Goal: Contribute content: Contribute content

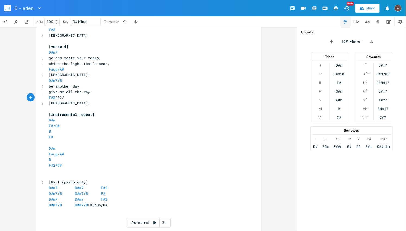
scroll to position [0, 12]
type textarea "F#2/C#"
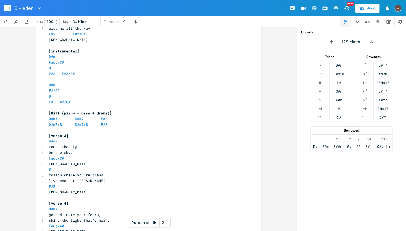
scroll to position [224, 0]
type textarea "Faug"
type textarea "#"
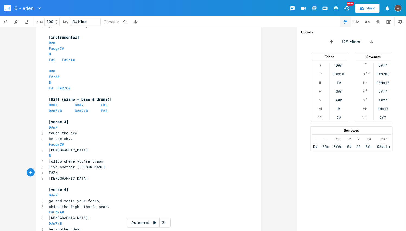
scroll to position [0, 3]
type textarea "/A#"
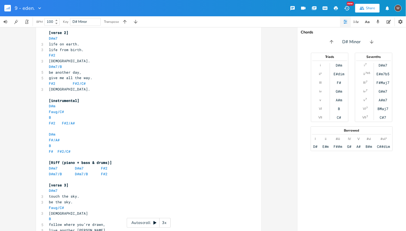
scroll to position [167, 0]
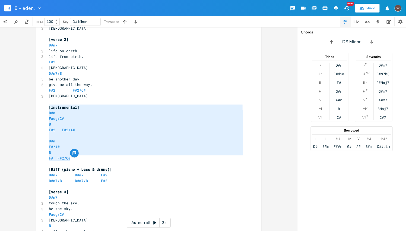
drag, startPoint x: 81, startPoint y: 157, endPoint x: 45, endPoint y: 105, distance: 63.4
click at [45, 105] on div "[instrumental] D#m Faug/C# B F#2 F#2/A# D#m F#/A# B F# F#2/C# x [eden.] ✅ 14 mu…" at bounding box center [148, 157] width 225 height 588
type textarea "​"
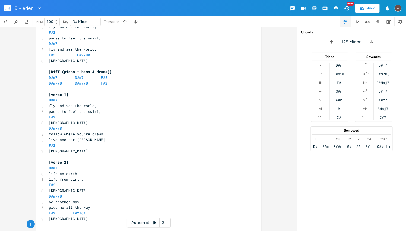
scroll to position [44, 0]
click at [72, 88] on pre "​" at bounding box center [146, 90] width 196 height 6
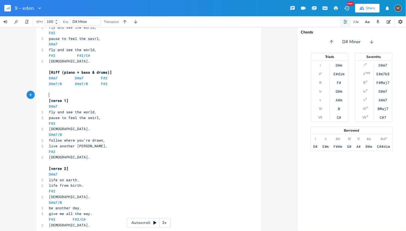
click at [68, 66] on pre "​" at bounding box center [146, 67] width 196 height 6
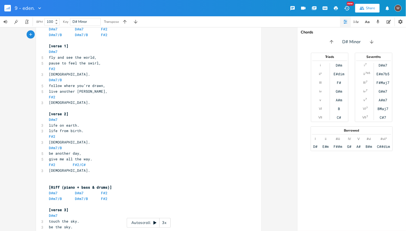
scroll to position [0, 0]
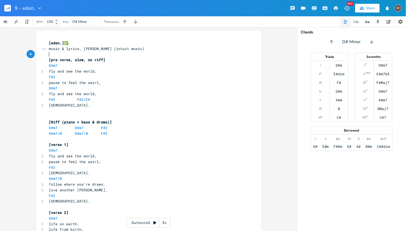
click at [59, 54] on pre "​" at bounding box center [146, 55] width 196 height 6
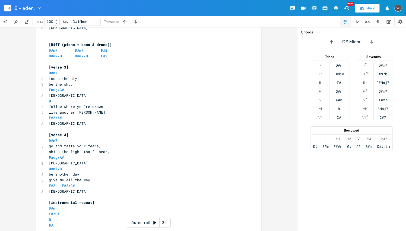
scroll to position [271, 0]
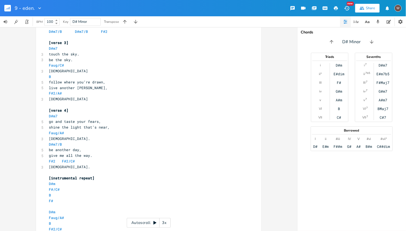
click at [70, 171] on pre "​" at bounding box center [146, 173] width 196 height 6
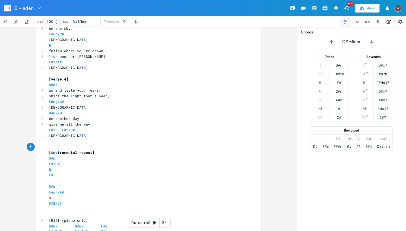
scroll to position [326, 0]
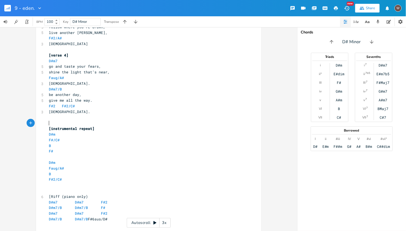
type textarea "​"
paste textarea
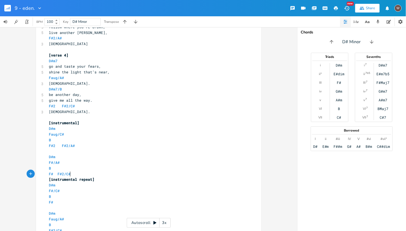
click at [93, 179] on pre "[instrumental repeat]" at bounding box center [146, 180] width 196 height 6
click at [0, 72] on div "x [eden.] ✅ 14 music & lyrics, [PERSON_NAME] (intuit music) ​ ​ [pre verse, slo…" at bounding box center [148, 129] width 297 height 204
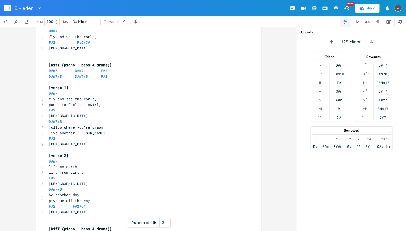
scroll to position [0, 0]
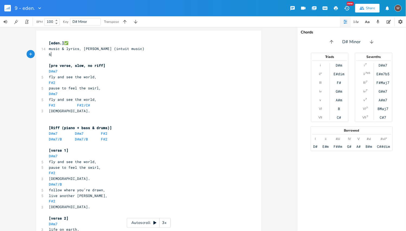
type textarea "65"
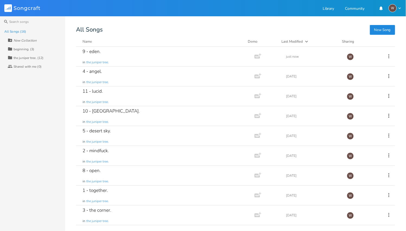
click at [131, 75] on div "4 - angel. in the juniper tree." at bounding box center [164, 76] width 163 height 20
click at [147, 56] on div "9 - eden. in the juniper tree." at bounding box center [164, 57] width 163 height 20
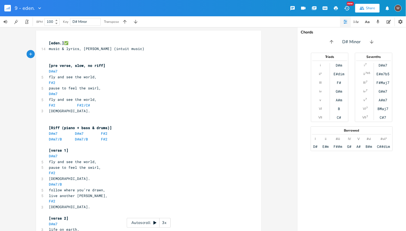
type textarea "Te"
type textarea "tempo 65"
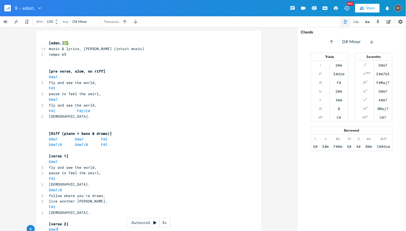
scroll to position [15, 0]
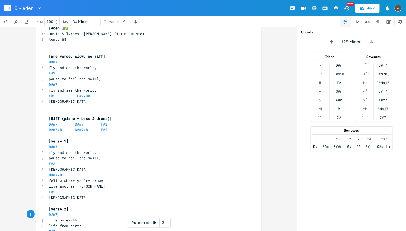
click at [148, 224] on div "Autoscroll 3x" at bounding box center [149, 223] width 44 height 10
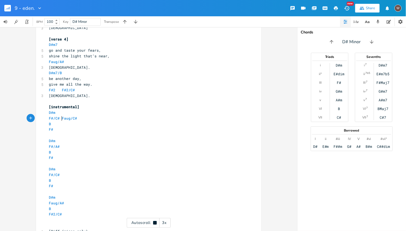
scroll to position [348, 0]
type textarea "F#/C#."
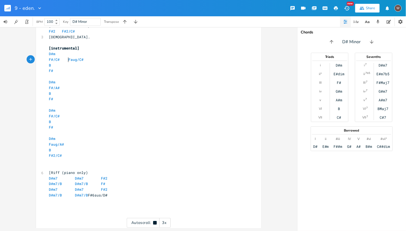
scroll to position [407, 0]
type textarea "2"
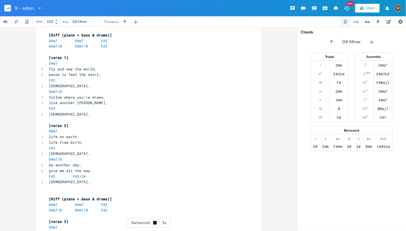
scroll to position [0, 0]
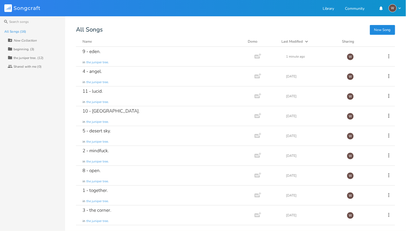
click at [168, 156] on div "2 - mindfuck. in the juniper tree." at bounding box center [164, 156] width 163 height 20
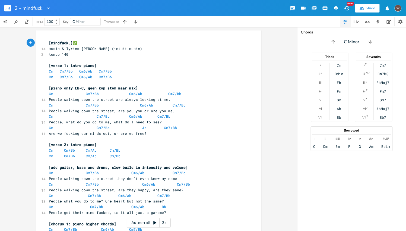
click at [144, 226] on div "Autoscroll 3x" at bounding box center [149, 223] width 44 height 10
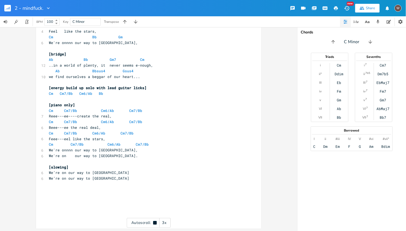
scroll to position [362, 0]
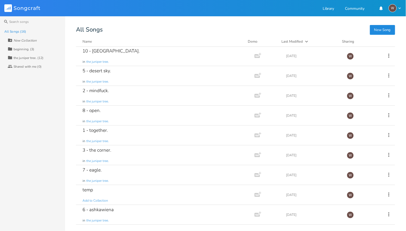
scroll to position [61, 0]
click at [177, 154] on div "3 - the corner. in the juniper tree." at bounding box center [164, 154] width 163 height 20
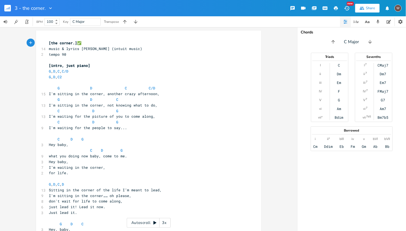
click at [0, 61] on div "xxxxxxxxxx [the corner.] ✅ 14 music & lyrics [PERSON_NAME] (intuit music) 2 tem…" at bounding box center [148, 129] width 297 height 204
click at [65, 88] on span "G D C C/D" at bounding box center [102, 87] width 106 height 5
type textarea "C"
type textarea "D"
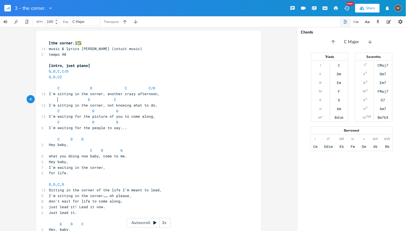
scroll to position [0, 2]
type textarea "C"
type textarea "G"
click at [0, 18] on button "button" at bounding box center [5, 21] width 11 height 11
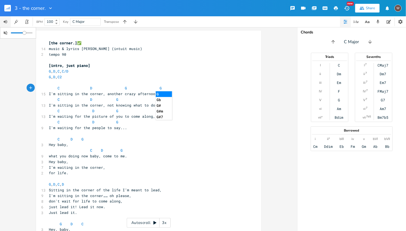
scroll to position [0, 17]
type textarea "G/B"
type textarea "C"
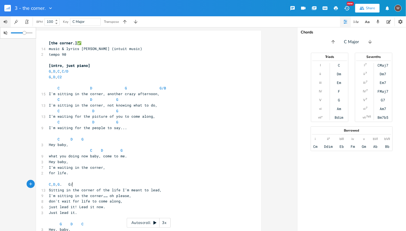
type textarea ",[PERSON_NAME] G/B"
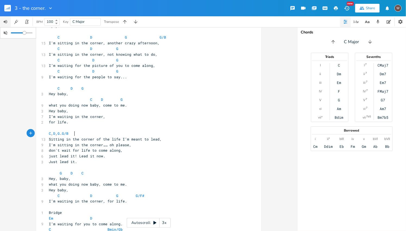
scroll to position [78, 0]
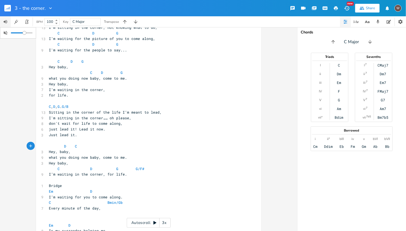
type textarea "C"
type textarea "G"
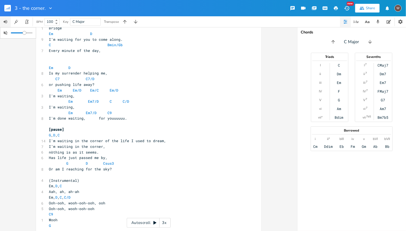
scroll to position [249, 0]
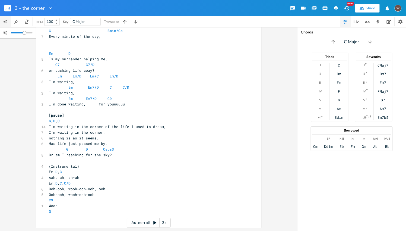
click at [405, 94] on div "Triads I ii iii IV V vi vii° C Dm Em F G Am Bdim Sevenths I 7 ii 7 iii 7 IV 7 V…" at bounding box center [351, 87] width 109 height 69
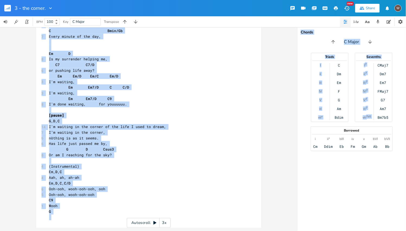
click at [406, 148] on div "Chords C Major Triads I ii iii IV V vi vii° C Dm Em F G Am Bdim Sevenths I 7 ii…" at bounding box center [351, 129] width 109 height 204
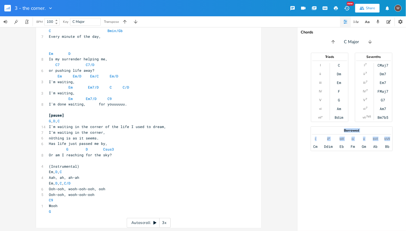
click at [406, 167] on div "Chords C Major Triads I ii iii IV V vi vii° C Dm Em F G Am Bdim Sevenths I 7 ii…" at bounding box center [351, 129] width 109 height 204
click at [406, 181] on div "Chords C Major Triads I ii iii IV V vi vii° C Dm Em F G Am Bdim Sevenths I 7 ii…" at bounding box center [351, 129] width 109 height 204
drag, startPoint x: 406, startPoint y: 183, endPoint x: 405, endPoint y: 191, distance: 7.4
click at [405, 191] on div "Chords C Major Triads I ii iii IV V vi vii° C Dm Em F G Am Bdim Sevenths I 7 ii…" at bounding box center [351, 129] width 109 height 204
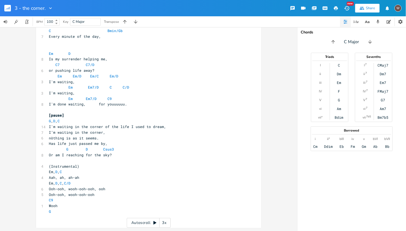
drag, startPoint x: 406, startPoint y: 180, endPoint x: 182, endPoint y: 88, distance: 241.6
click at [182, 88] on pre "Em Em7/D C C/D" at bounding box center [146, 87] width 196 height 6
click at [64, 121] on pre "G , D , C" at bounding box center [146, 121] width 196 height 6
type textarea "G"
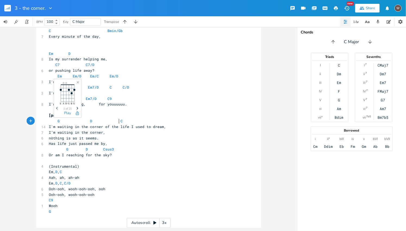
scroll to position [0, 11]
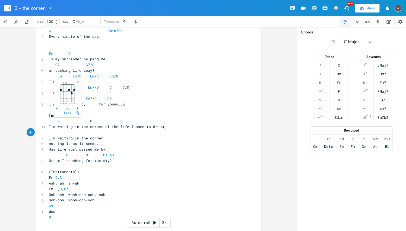
type textarea "G"
type textarea "W"
type textarea "D"
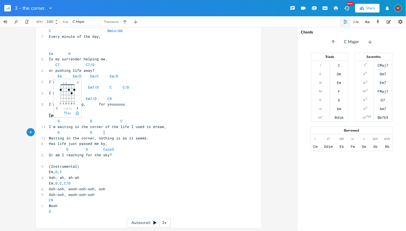
scroll to position [0, 6]
type textarea "C"
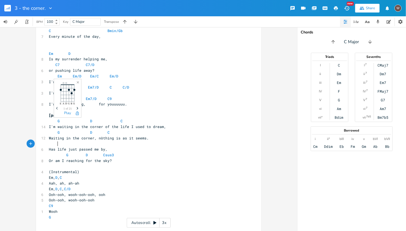
type textarea "G"
type textarea "D"
type textarea "C"
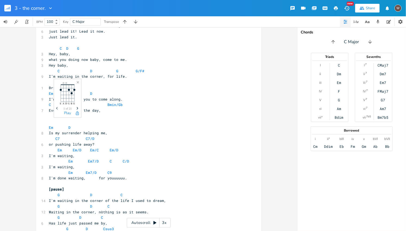
scroll to position [136, 0]
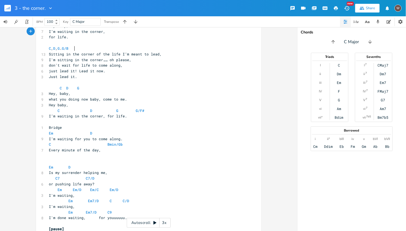
click at [81, 50] on pre "C , D , [PERSON_NAME] G/B" at bounding box center [146, 49] width 196 height 6
click at [49, 48] on span "C" at bounding box center [50, 48] width 2 height 5
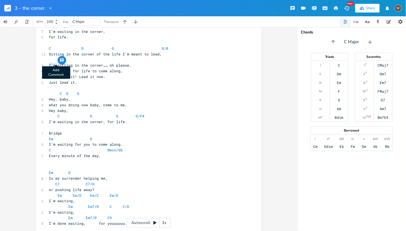
type textarea "D"
type textarea "S"
type textarea "I'm s"
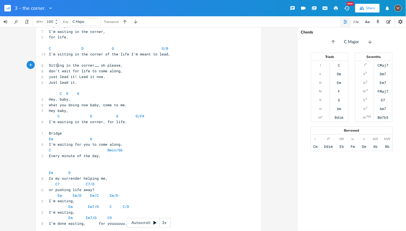
scroll to position [0, 3]
type textarea "C"
click at [59, 40] on pre at bounding box center [146, 43] width 196 height 6
click at [49, 48] on span "C" at bounding box center [50, 48] width 2 height 5
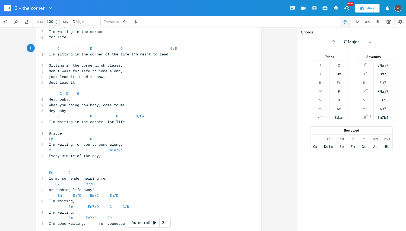
scroll to position [0, 3]
type textarea "D"
type textarea "G"
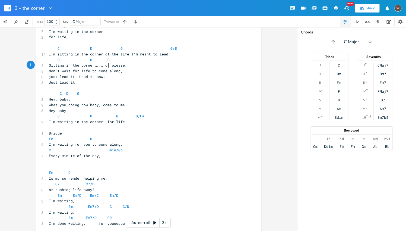
type textarea "..."
type textarea "D"
type textarea "G"
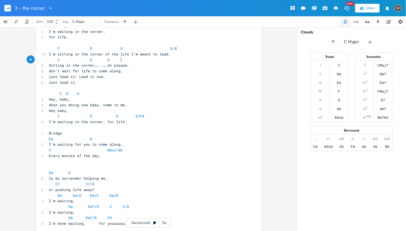
scroll to position [0, 2]
type textarea "B"
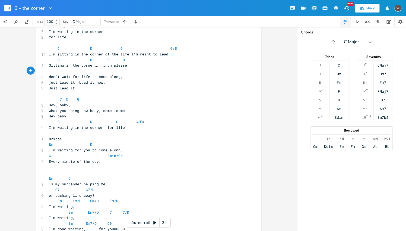
type textarea "C"
click at [404, 5] on div "W" at bounding box center [399, 8] width 12 height 12
type textarea "g"
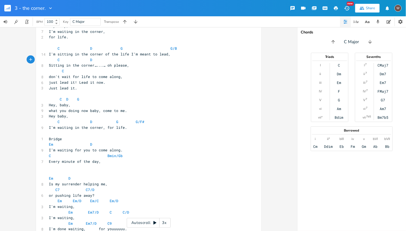
scroll to position [0, 1]
type textarea "G"
type textarea "D."
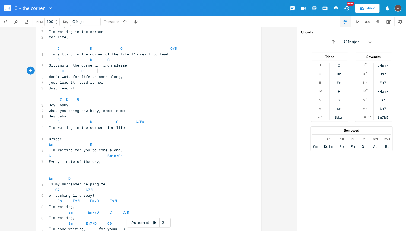
type textarea "G"
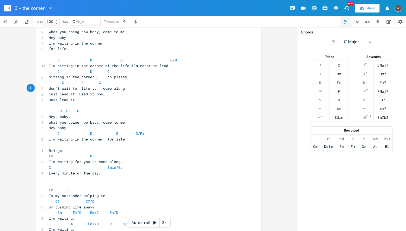
scroll to position [105, 0]
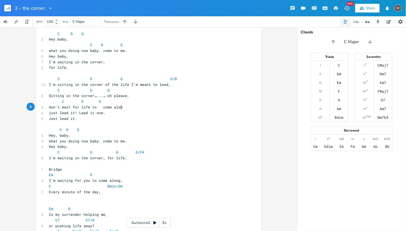
type textarea "G"
type textarea "g,"
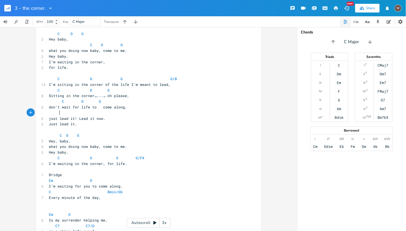
scroll to position [0, 5]
type textarea "C."
type textarea "D"
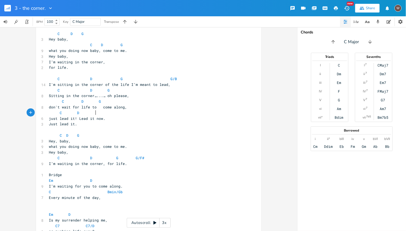
type textarea "G"
type textarea "."
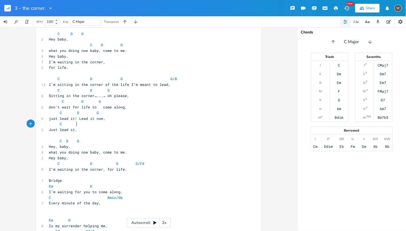
scroll to position [0, 15]
type textarea "C"
type textarea "D G"
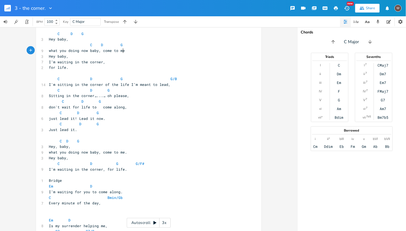
type textarea ","
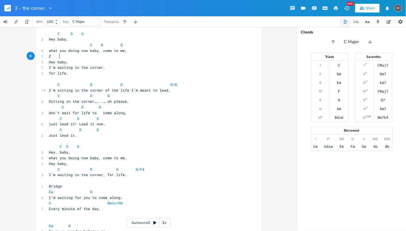
type textarea "Zc"
type textarea "C"
type textarea "D G"
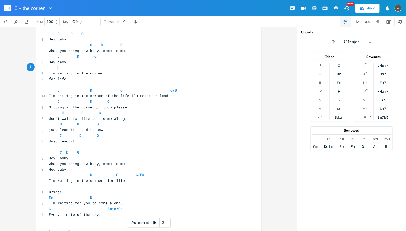
scroll to position [0, 3]
type textarea "C"
type textarea "D"
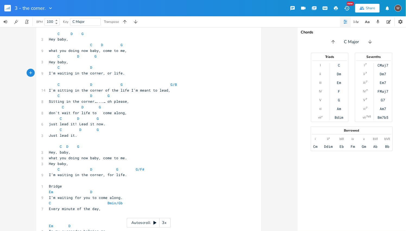
type textarea "f"
type textarea "G"
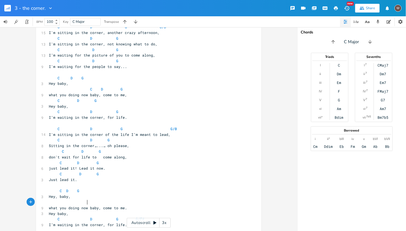
scroll to position [0, 17]
type textarea "C"
type textarea "D"
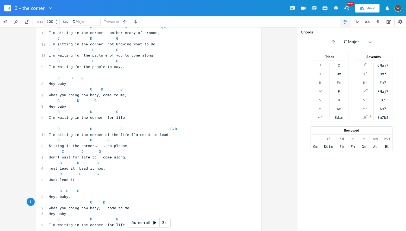
type textarea "G"
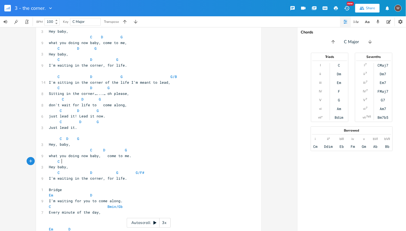
scroll to position [0, 7]
type textarea "C F"
type textarea "D G"
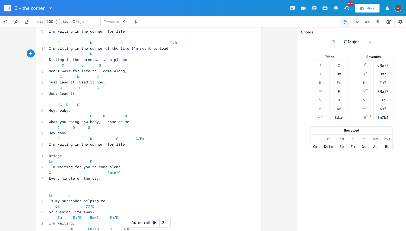
scroll to position [173, 0]
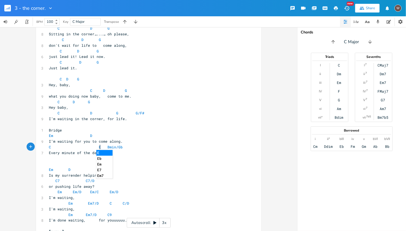
type textarea "En"
type textarea "M"
type textarea "C/D"
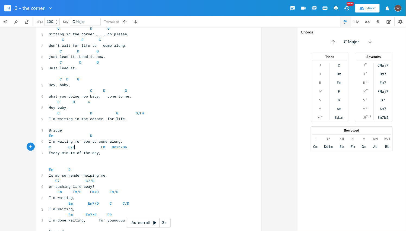
scroll to position [0, 5]
type textarea "m"
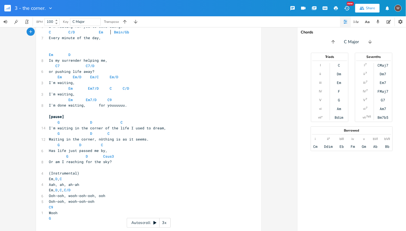
scroll to position [294, 0]
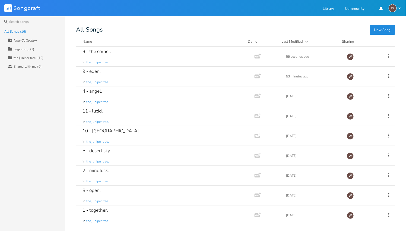
click at [163, 200] on div "8 - open. in the juniper tree." at bounding box center [164, 195] width 163 height 20
click at [166, 98] on div "4 - angel. in the juniper tree." at bounding box center [164, 96] width 163 height 20
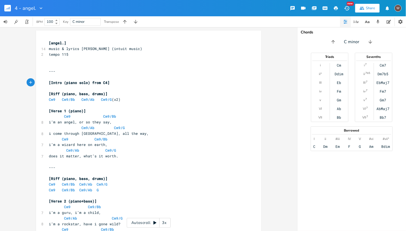
click at [125, 23] on icon "button" at bounding box center [124, 21] width 5 height 5
click at [125, 22] on icon "button" at bounding box center [125, 22] width 4 height 4
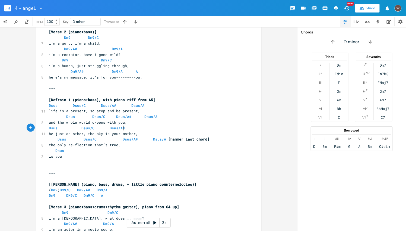
scroll to position [169, 0]
type textarea "F"
type textarea "Fa"
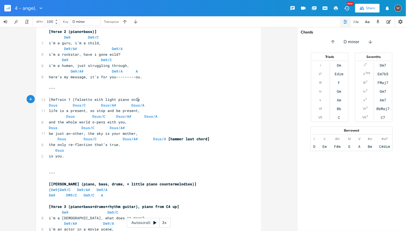
type textarea "falsetto with light piano only)"
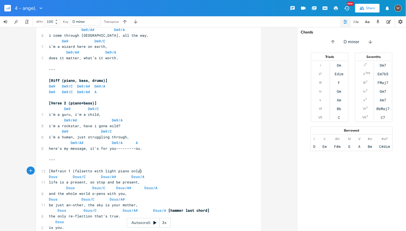
scroll to position [99, 0]
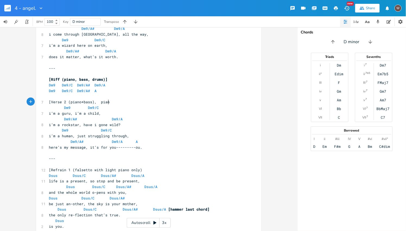
type textarea ", piano"
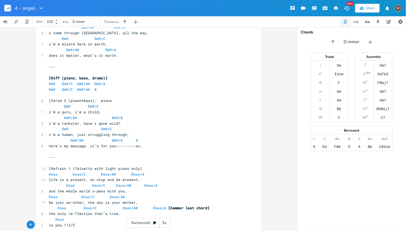
type textarea "1/2/5)"
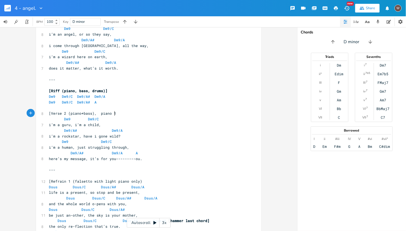
scroll to position [0, 2]
type textarea "1/2/5 chord"
type textarea "126"
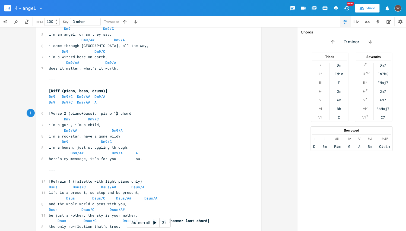
type textarea "5"
type textarea ")"
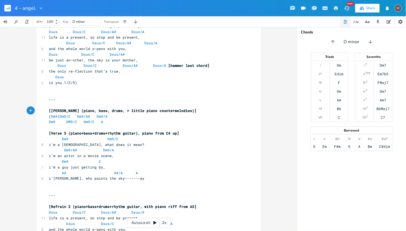
scroll to position [245, 0]
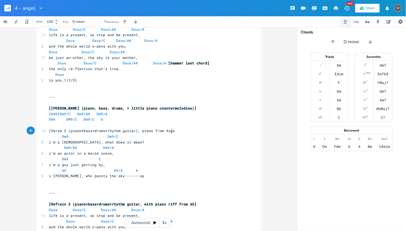
type textarea "4sys"
type textarea "us chord)"
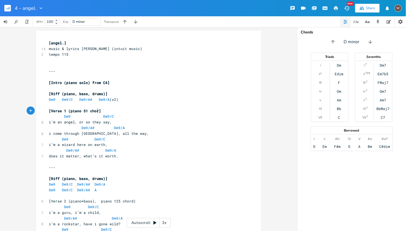
scroll to position [0, 15]
type textarea "51 chord"
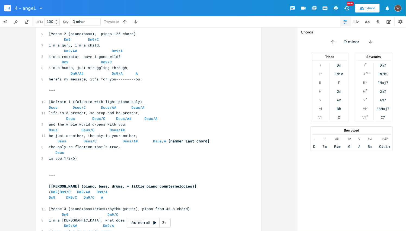
scroll to position [174, 0]
